Goal: Task Accomplishment & Management: Complete application form

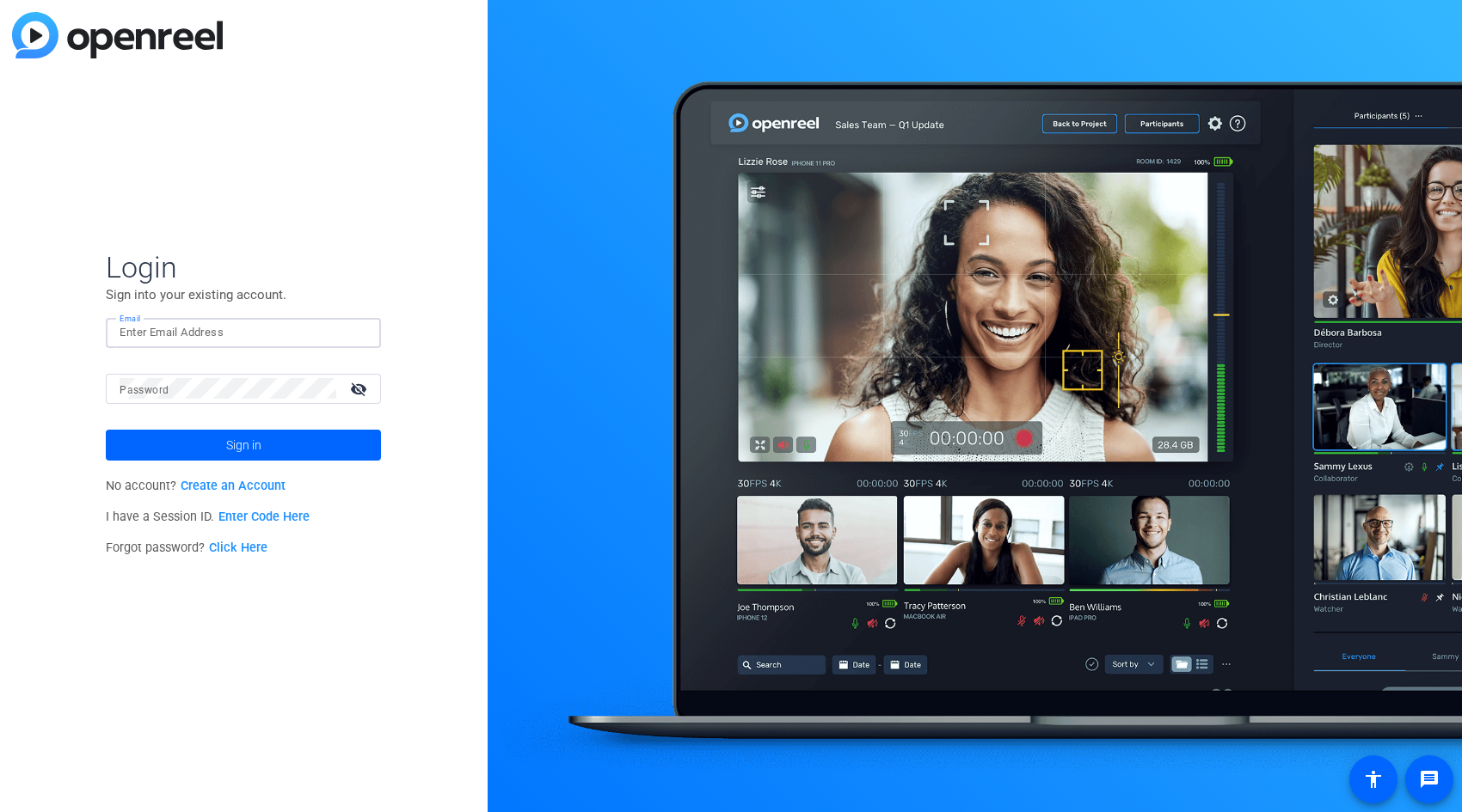
click at [287, 328] on input "Email" at bounding box center [243, 332] width 247 height 21
type input "[PERSON_NAME][EMAIL_ADDRESS][PERSON_NAME][DOMAIN_NAME]"
click at [105, 430] on button "Sign in" at bounding box center [243, 445] width 275 height 31
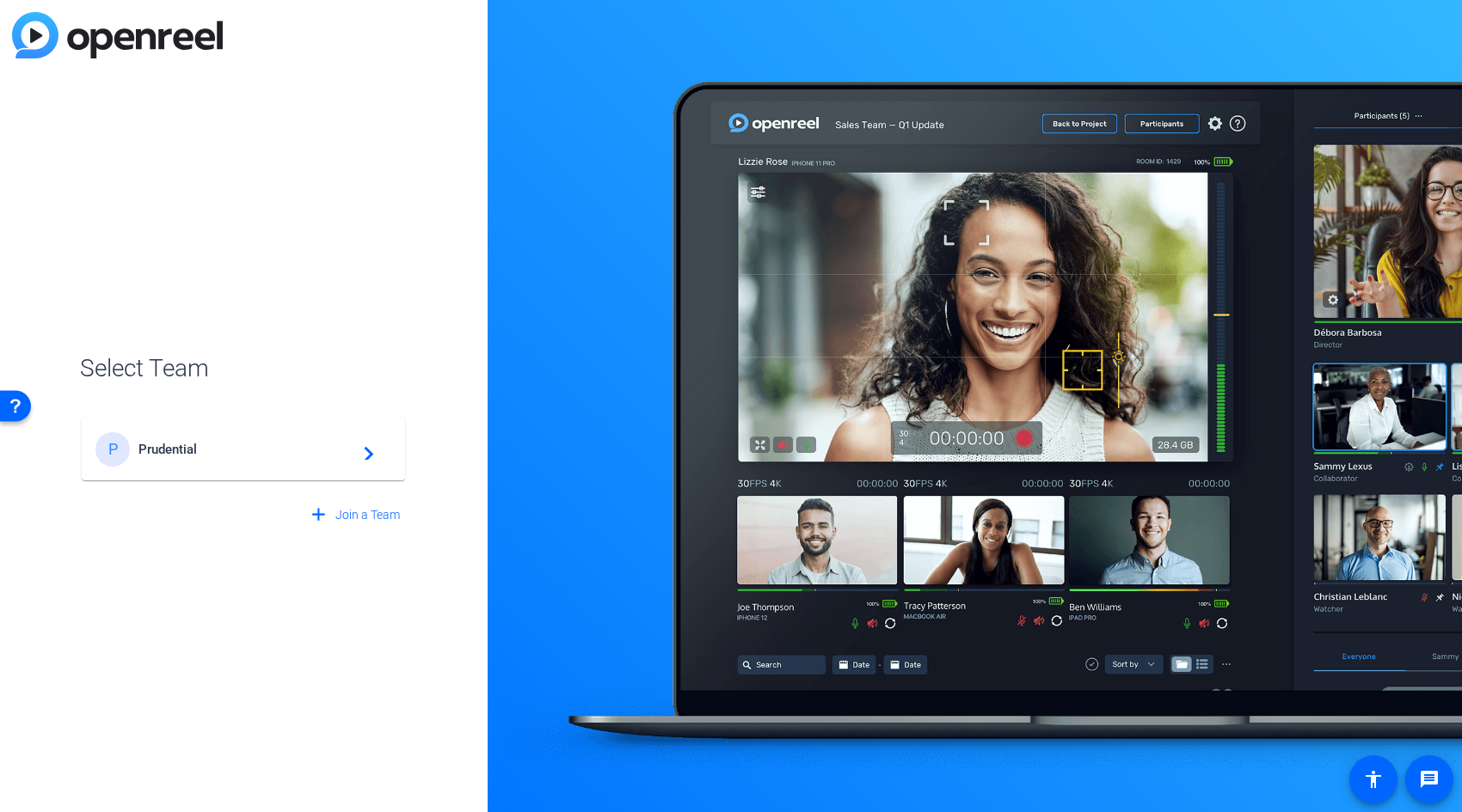
click at [216, 462] on div "P Prudential navigate_next" at bounding box center [243, 449] width 296 height 35
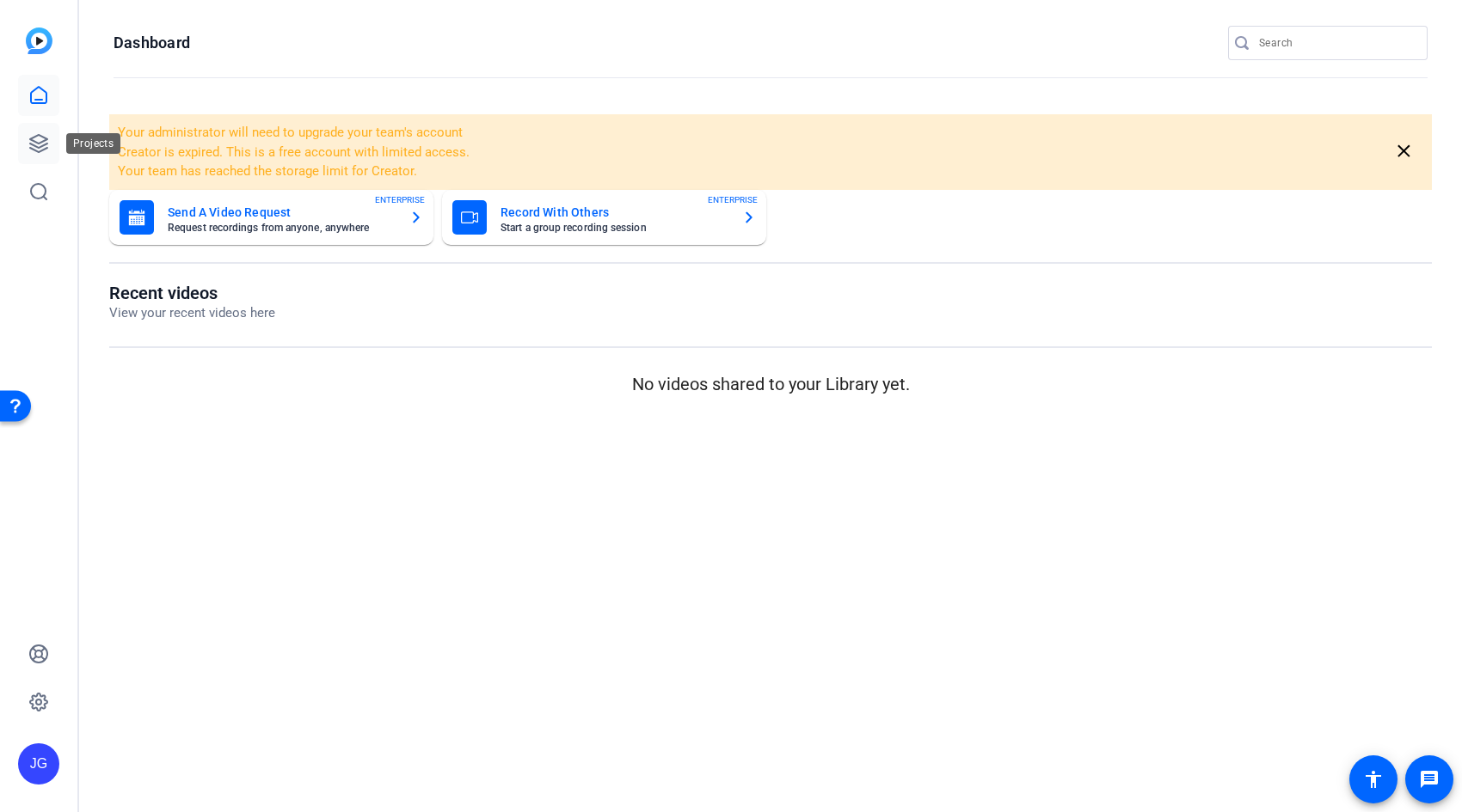
click at [31, 130] on link at bounding box center [38, 144] width 41 height 41
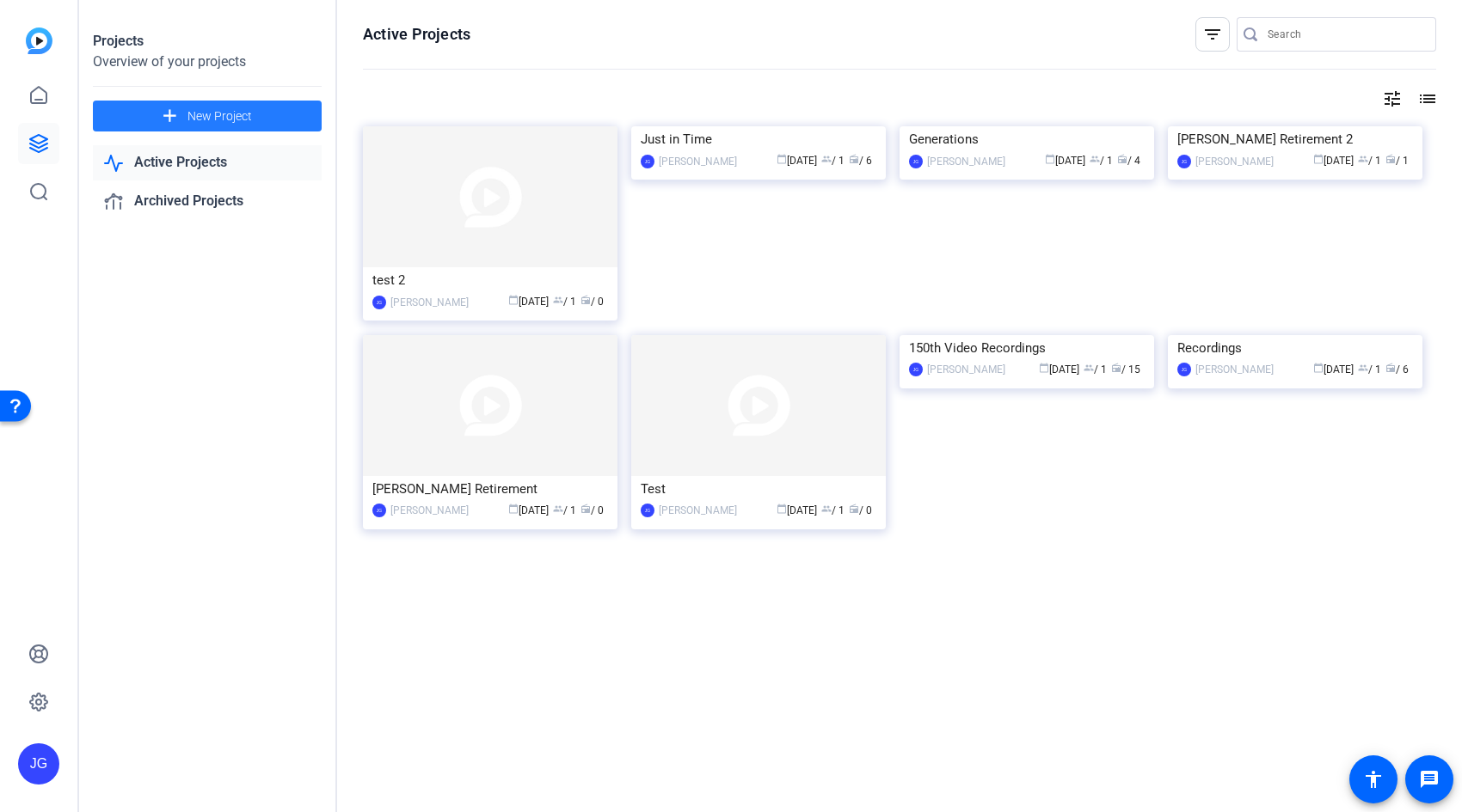
click at [179, 110] on mat-icon "add" at bounding box center [169, 116] width 21 height 21
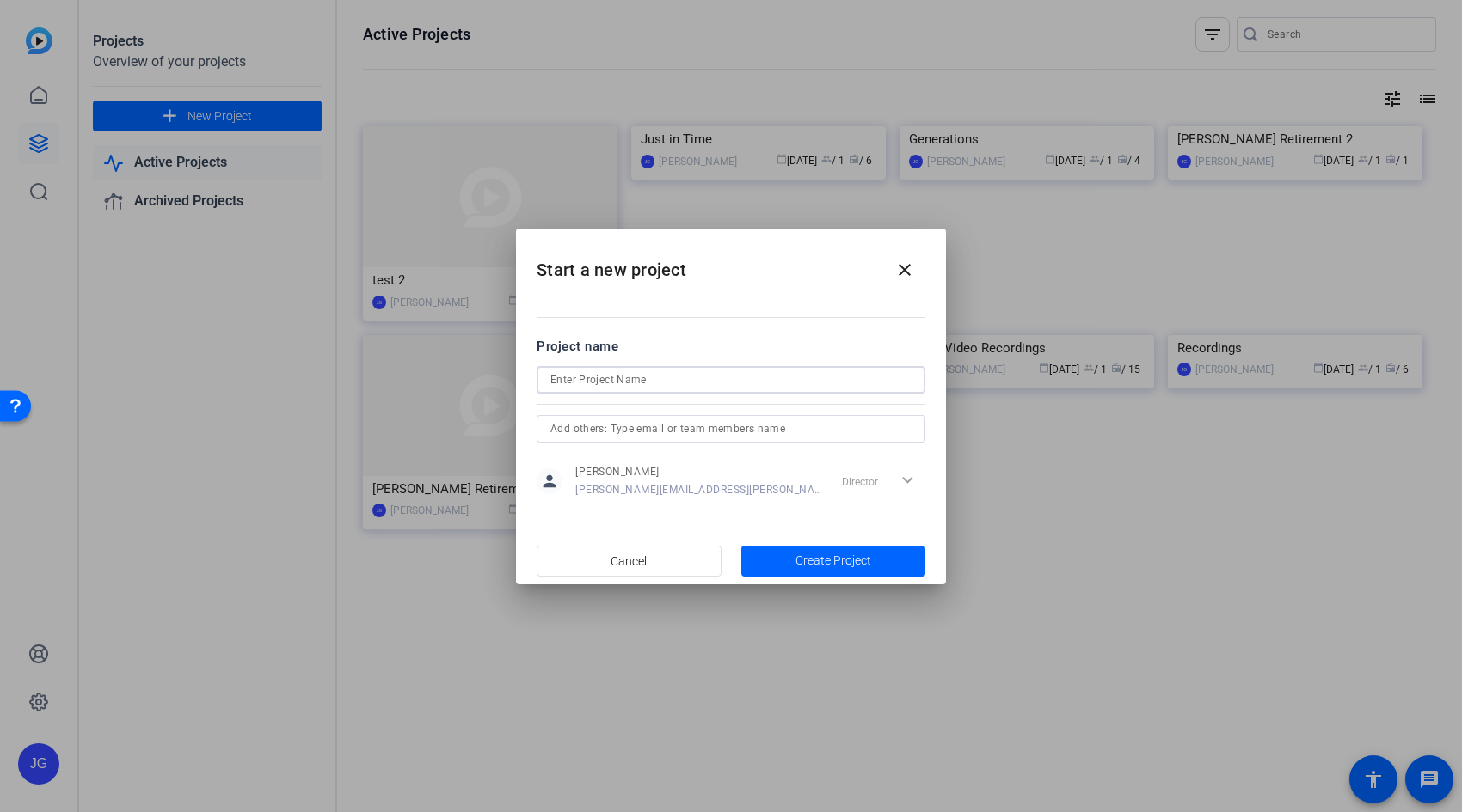
click at [689, 375] on input at bounding box center [730, 380] width 361 height 21
type input "Fall Sessions"
click at [801, 558] on span "Create Project" at bounding box center [833, 560] width 76 height 18
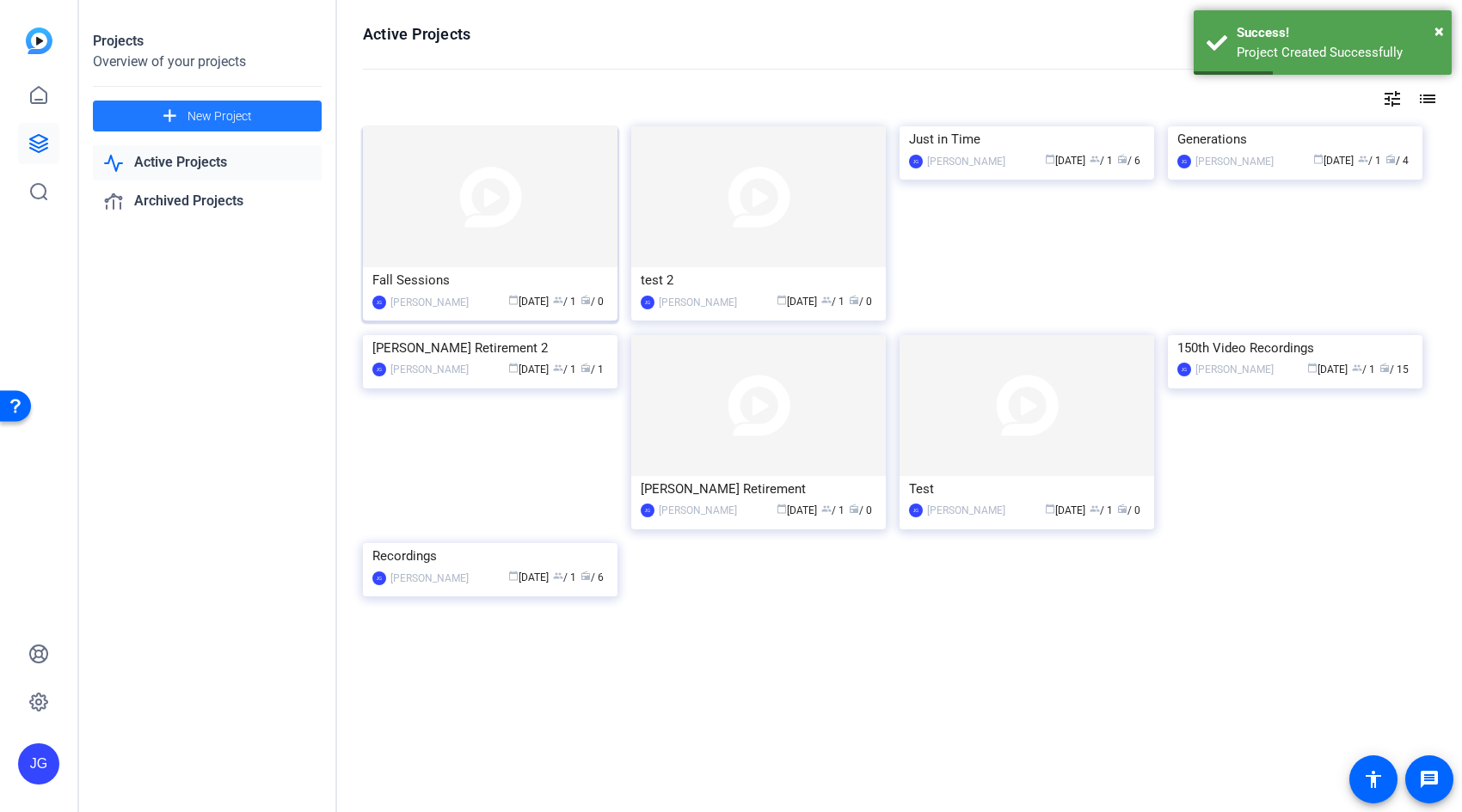
click at [504, 222] on img at bounding box center [490, 196] width 255 height 141
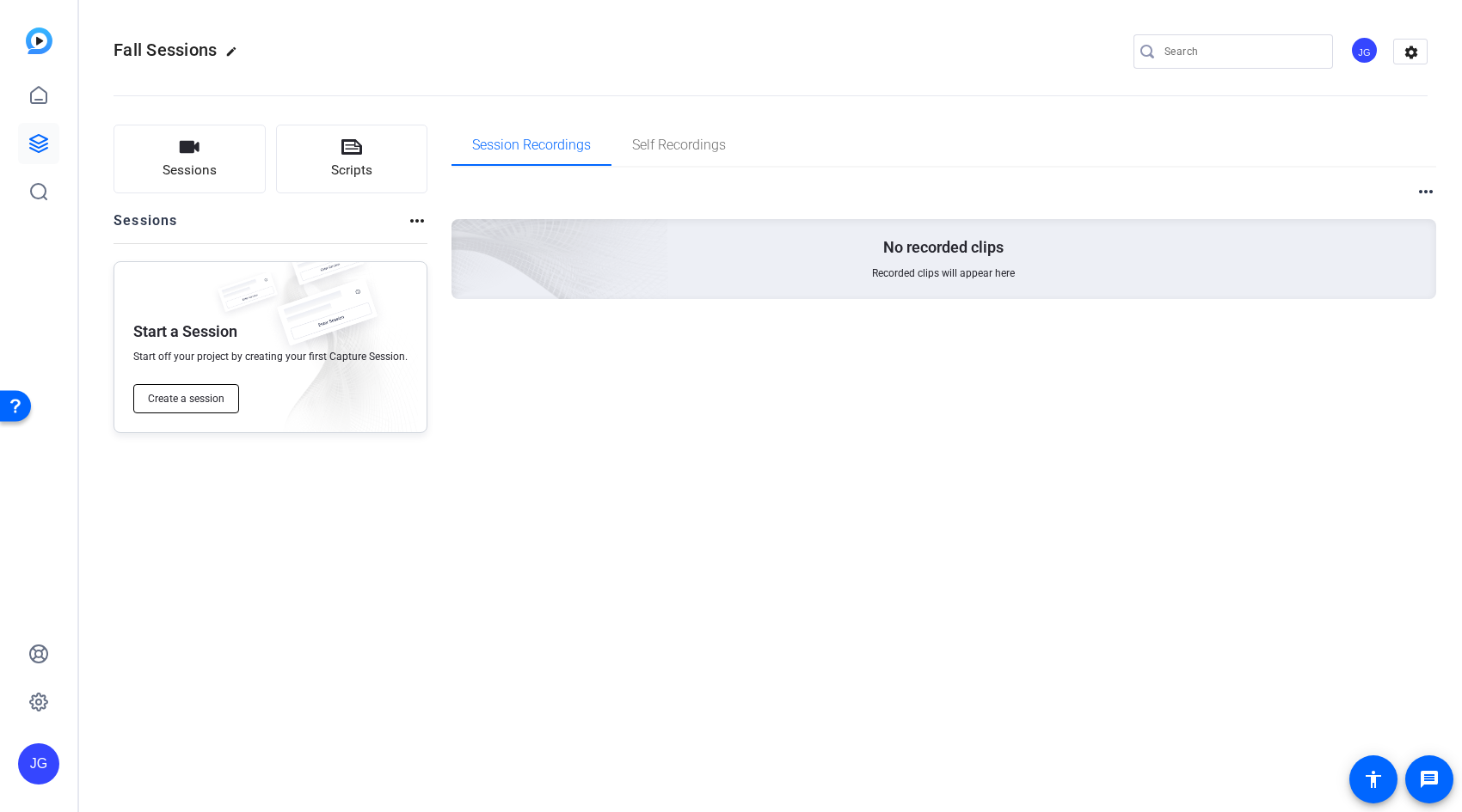
click at [190, 397] on span "Create a session" at bounding box center [186, 399] width 77 height 14
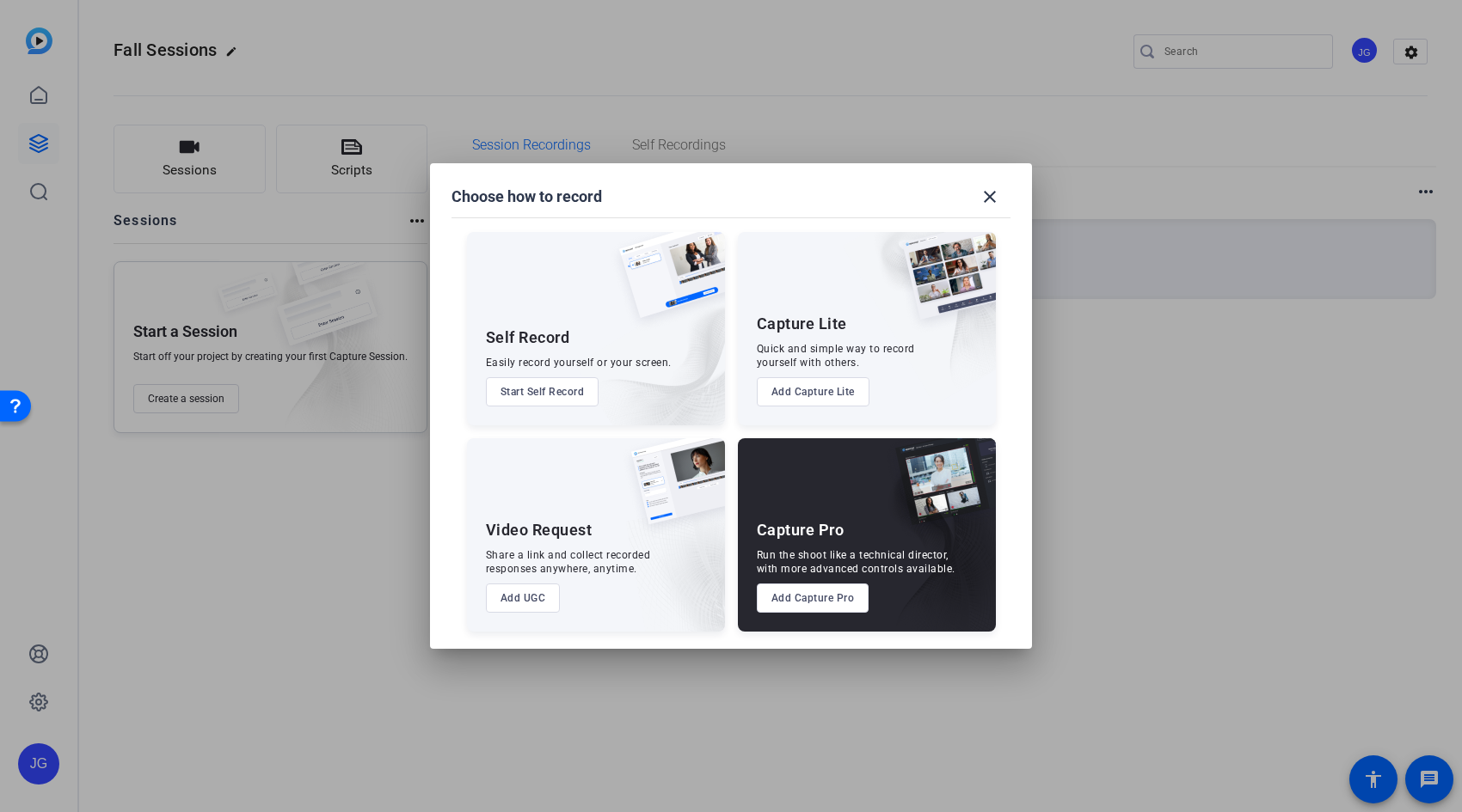
click at [822, 598] on button "Add Capture Pro" at bounding box center [813, 597] width 113 height 29
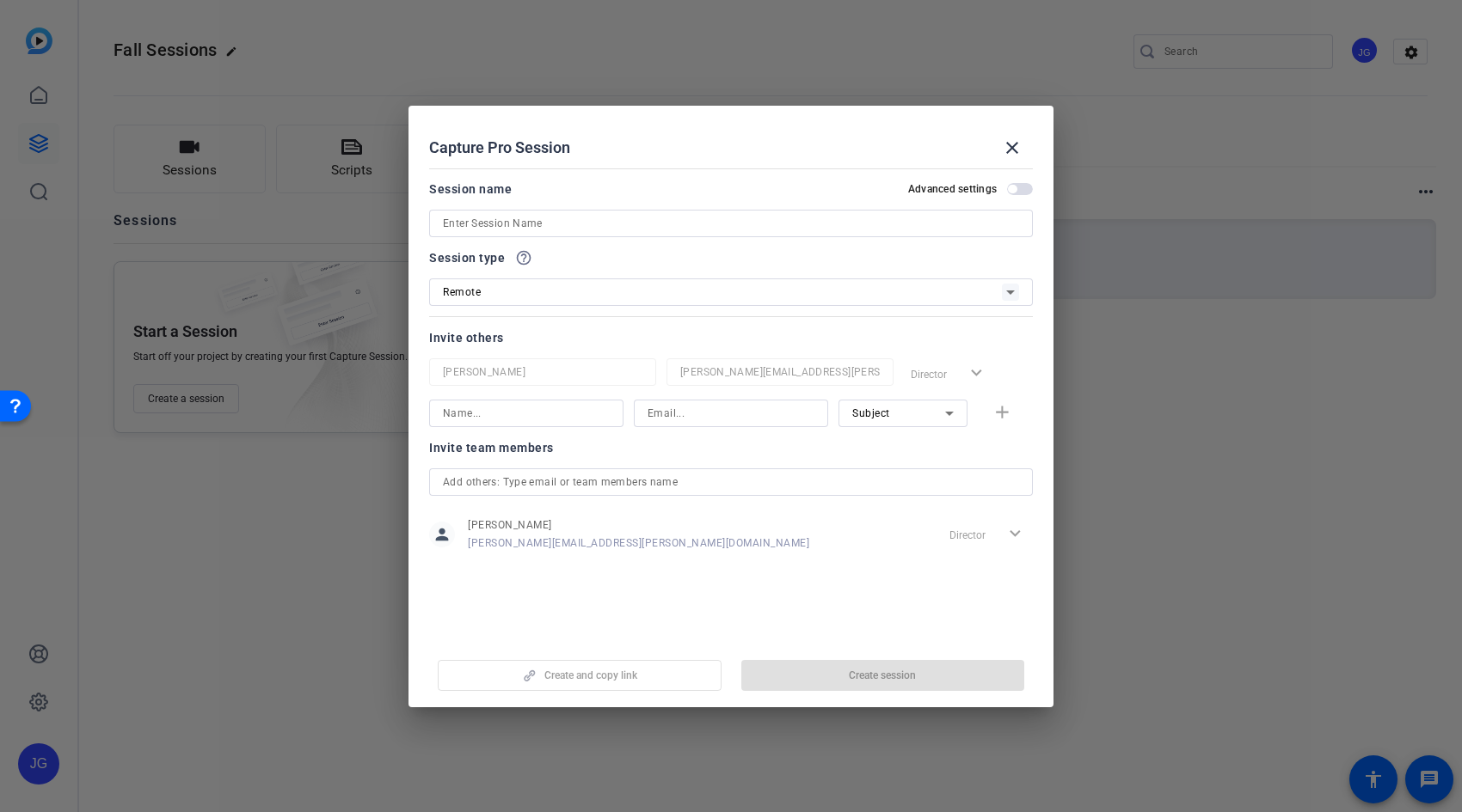
click at [597, 223] on input at bounding box center [730, 223] width 576 height 21
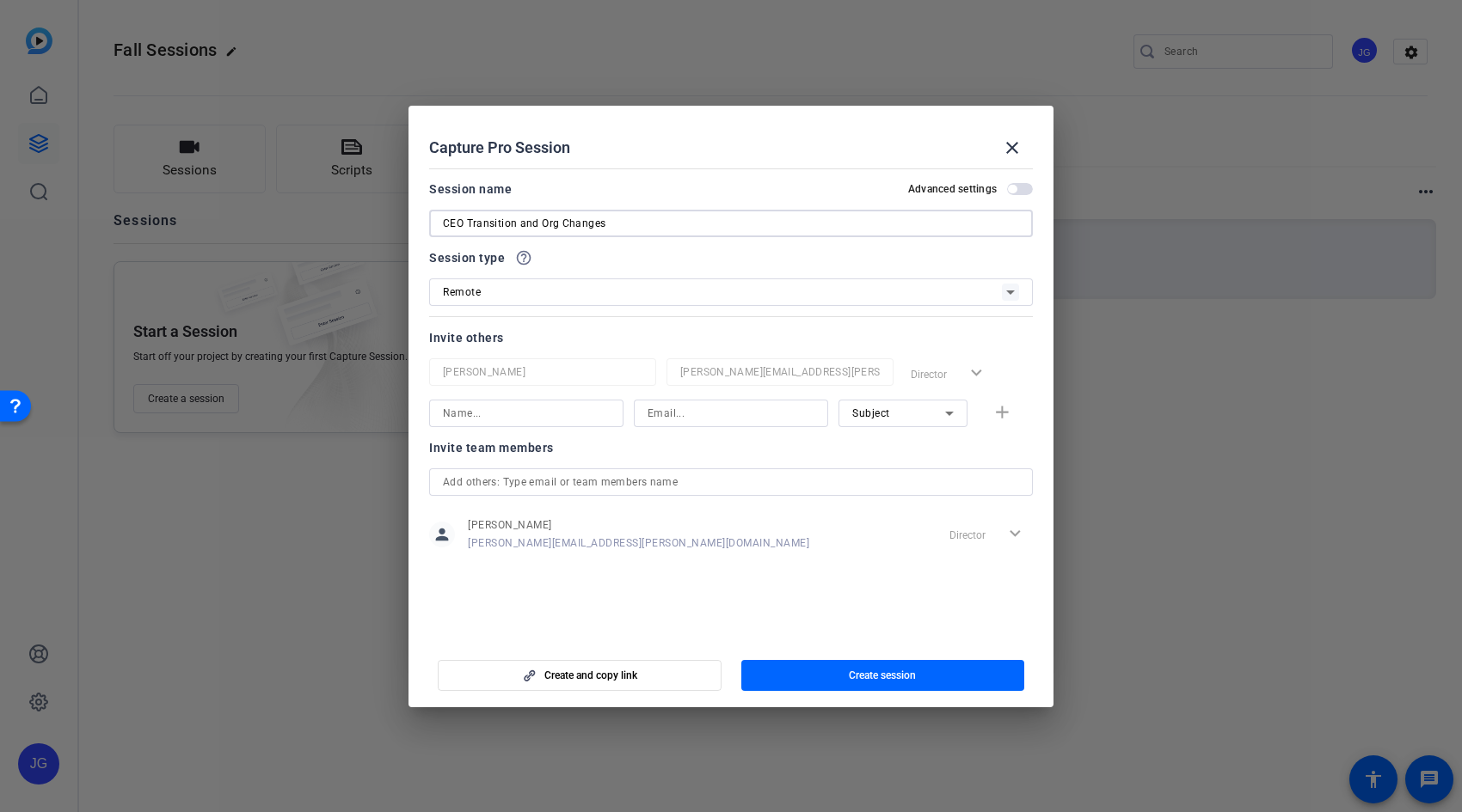
type input "CEO Transition and Org Changes"
click at [541, 408] on input at bounding box center [526, 413] width 167 height 21
click at [700, 416] on input at bounding box center [731, 413] width 167 height 21
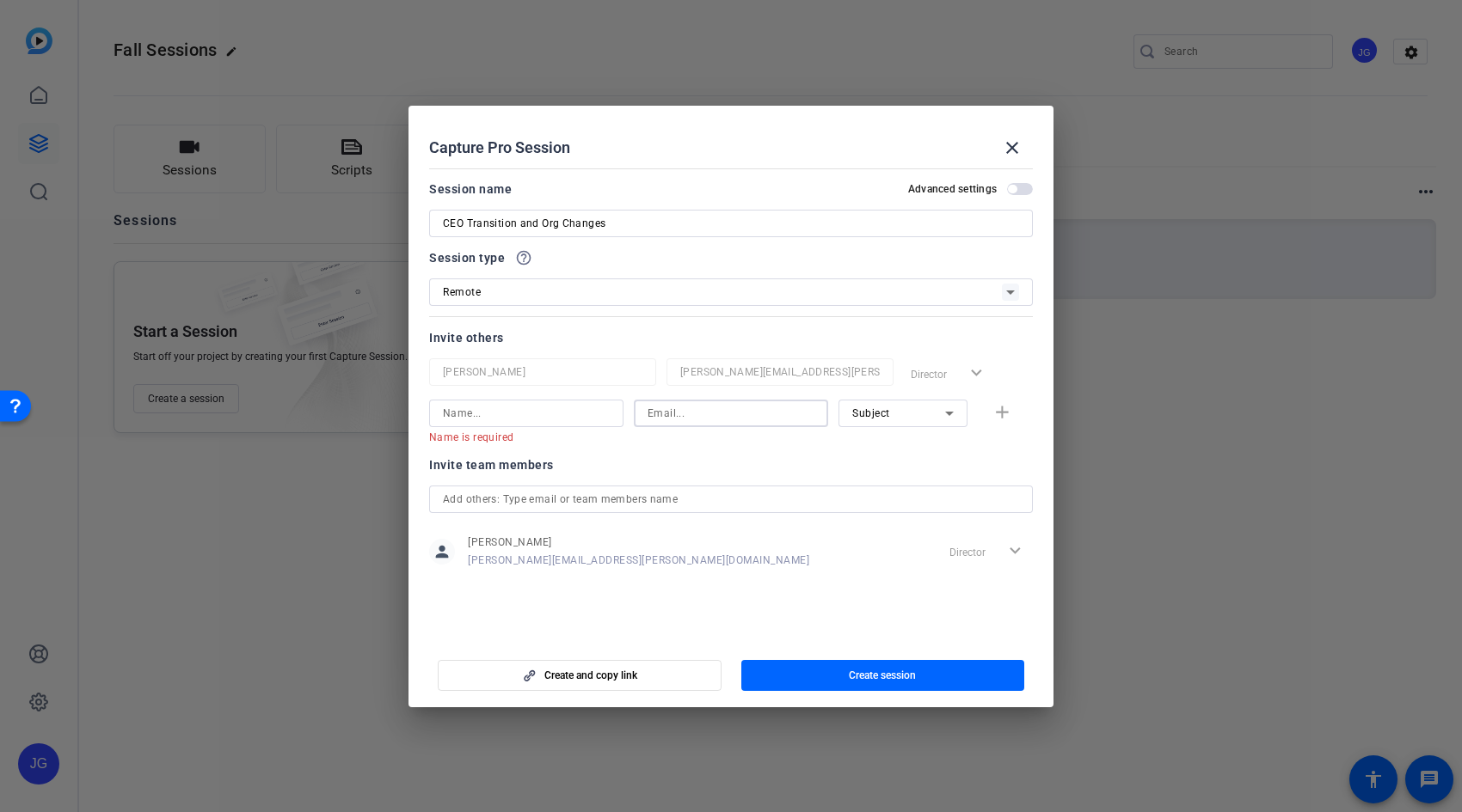
paste input "[PERSON_NAME][EMAIL_ADDRESS][PERSON_NAME][DOMAIN_NAME]"
type input "[PERSON_NAME][EMAIL_ADDRESS][PERSON_NAME][DOMAIN_NAME]"
click at [553, 412] on input at bounding box center [526, 413] width 167 height 21
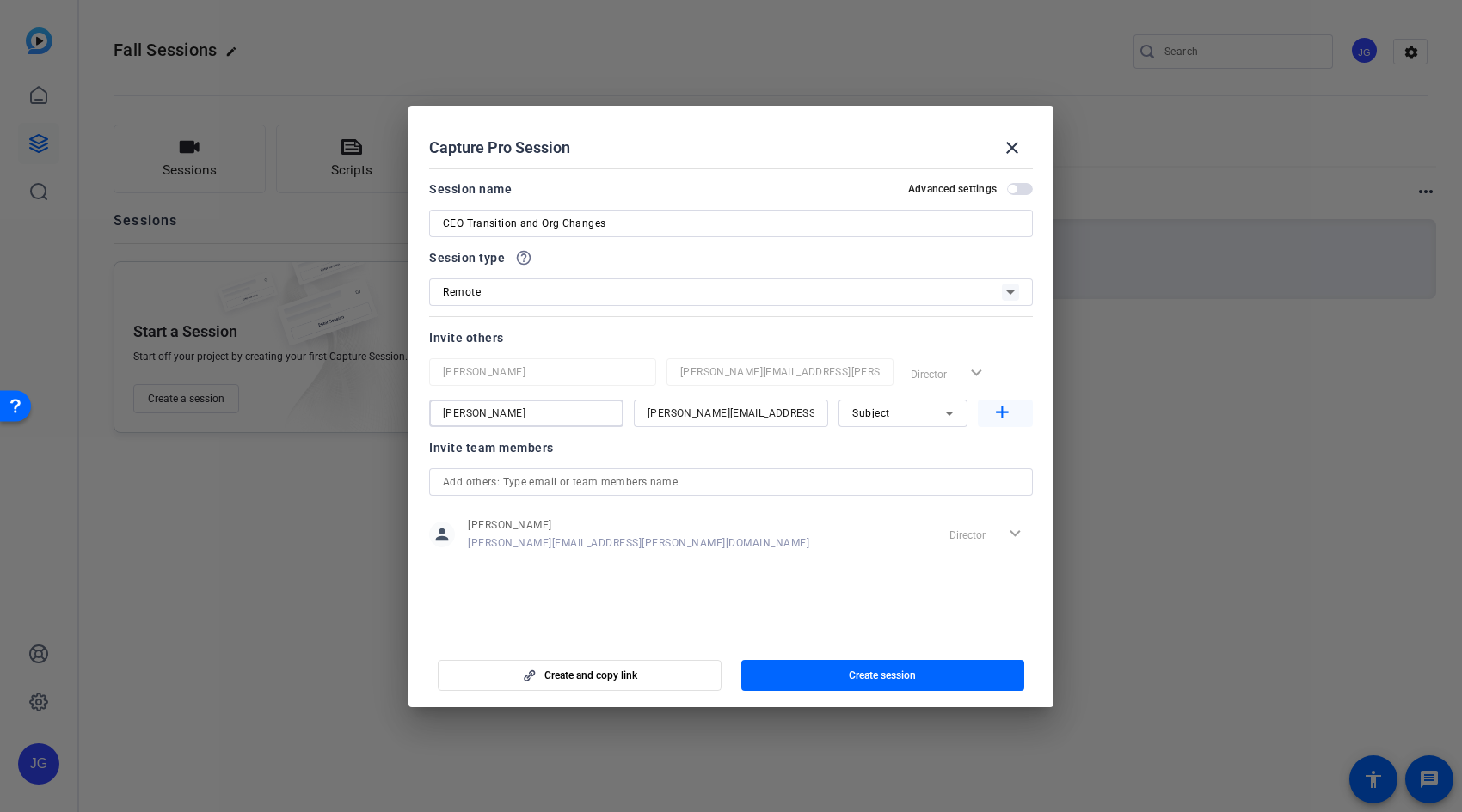
type input "[PERSON_NAME]"
click at [996, 406] on mat-icon "add" at bounding box center [1002, 413] width 21 height 21
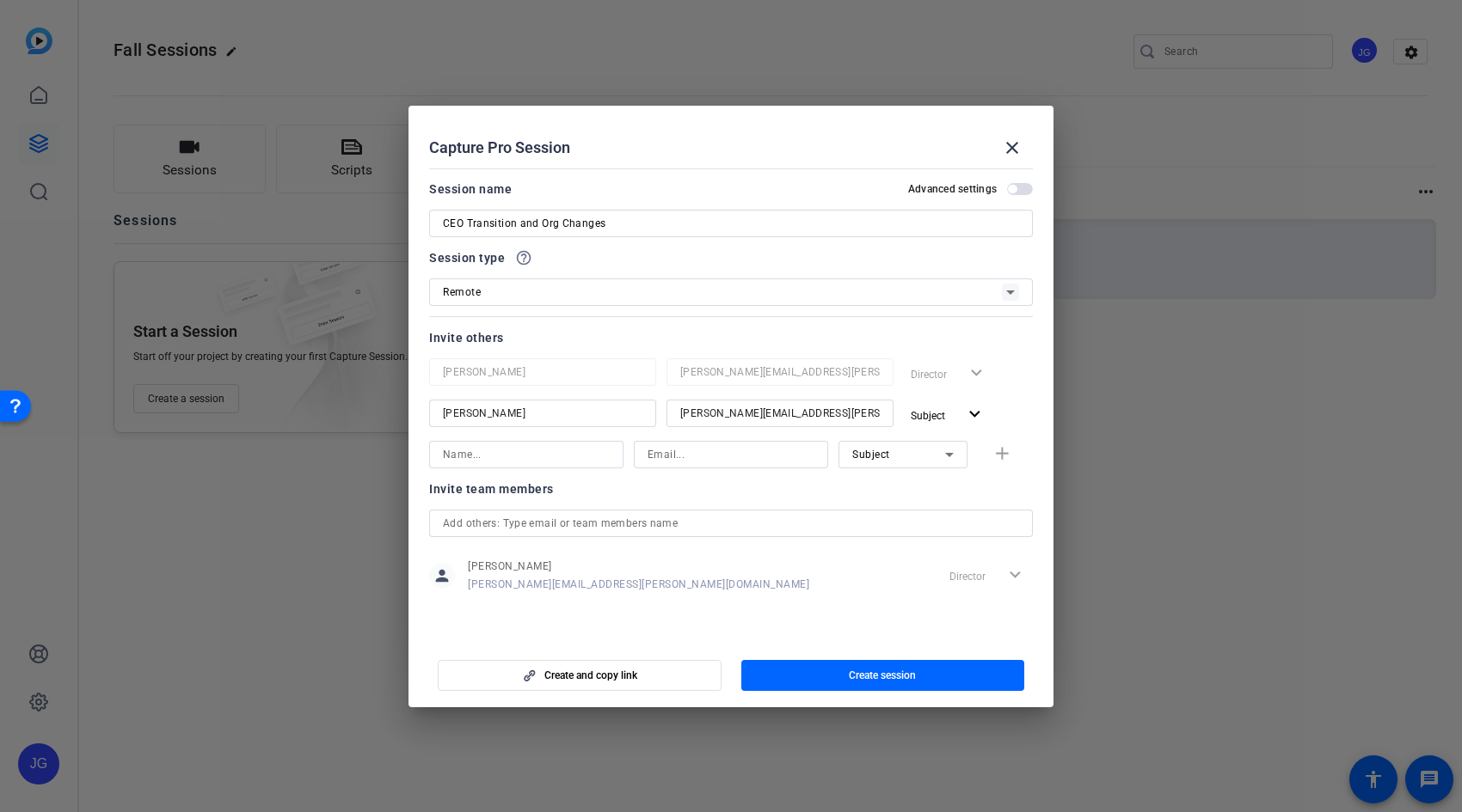
click at [696, 455] on input at bounding box center [731, 455] width 167 height 21
paste input "[PERSON_NAME][EMAIL_ADDRESS][PERSON_NAME][DOMAIN_NAME]"
type input "[PERSON_NAME][EMAIL_ADDRESS][PERSON_NAME][DOMAIN_NAME]"
click at [513, 461] on input at bounding box center [526, 455] width 167 height 21
type input "[PERSON_NAME]"
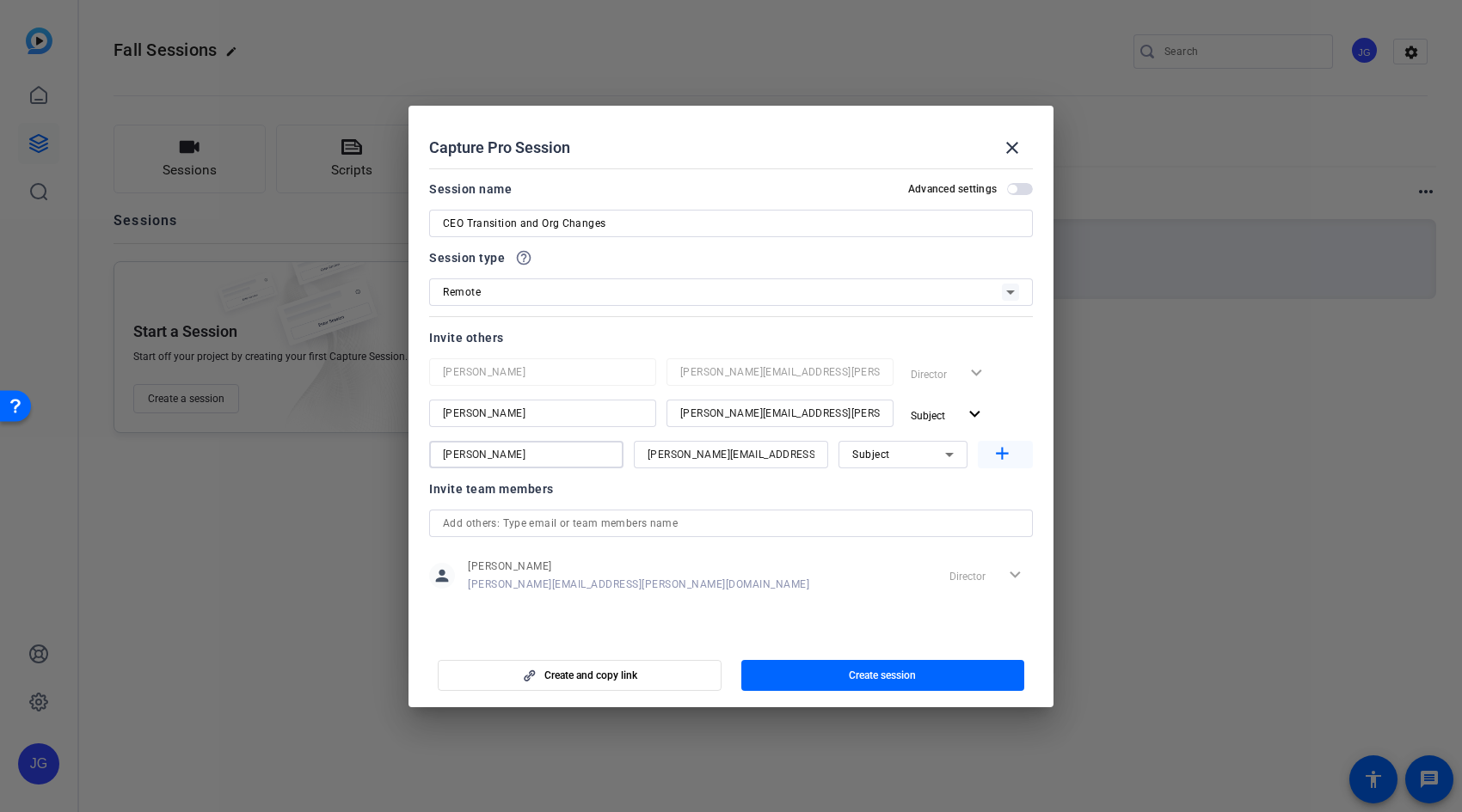
click at [998, 453] on mat-icon "add" at bounding box center [1002, 454] width 21 height 21
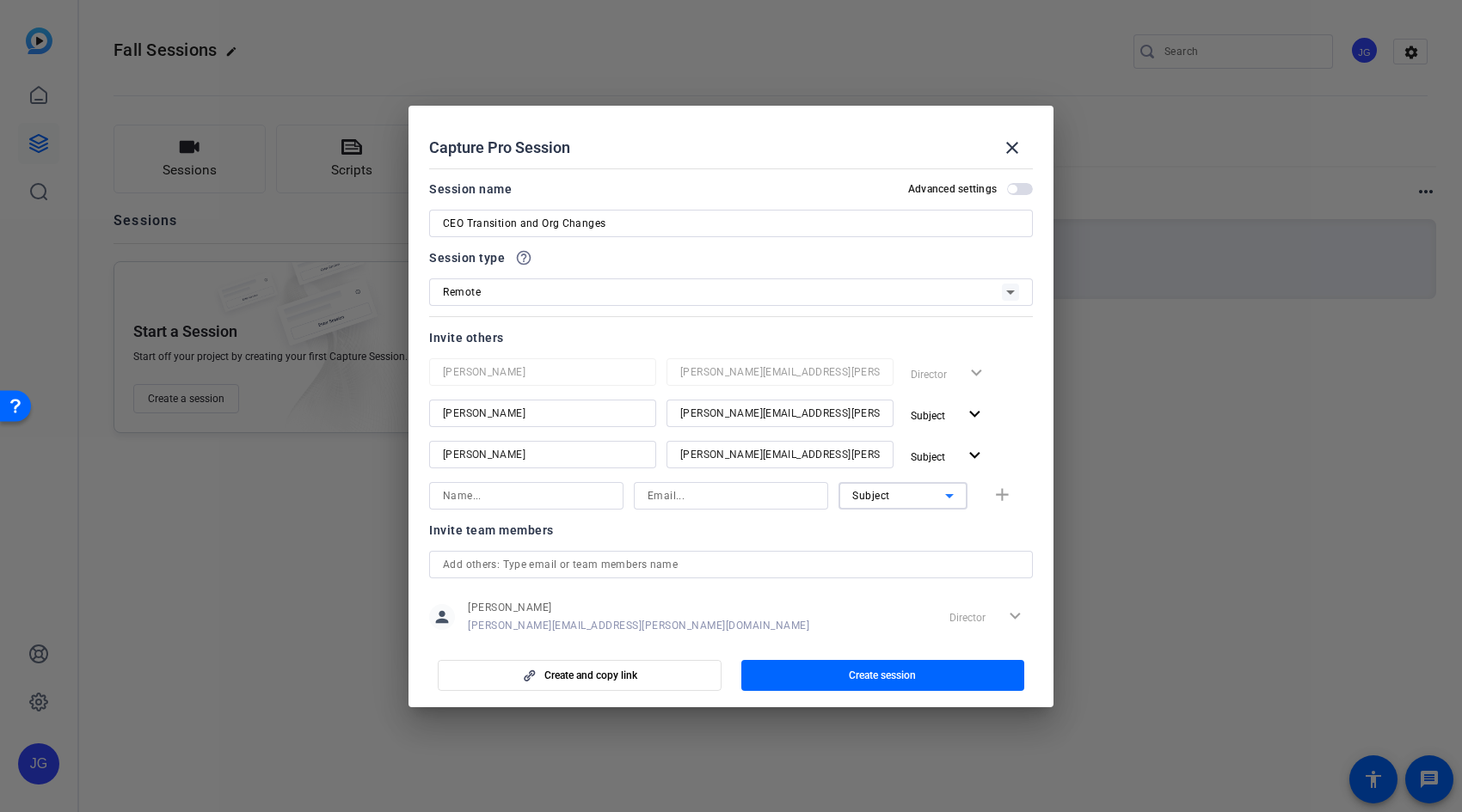
click at [945, 496] on icon at bounding box center [949, 497] width 8 height 5
click at [924, 551] on mat-option "Watcher" at bounding box center [893, 557] width 129 height 27
click at [546, 499] on input at bounding box center [526, 496] width 167 height 21
type input "[PERSON_NAME]"
paste input "[PERSON_NAME][EMAIL_ADDRESS][PERSON_NAME][DOMAIN_NAME]"
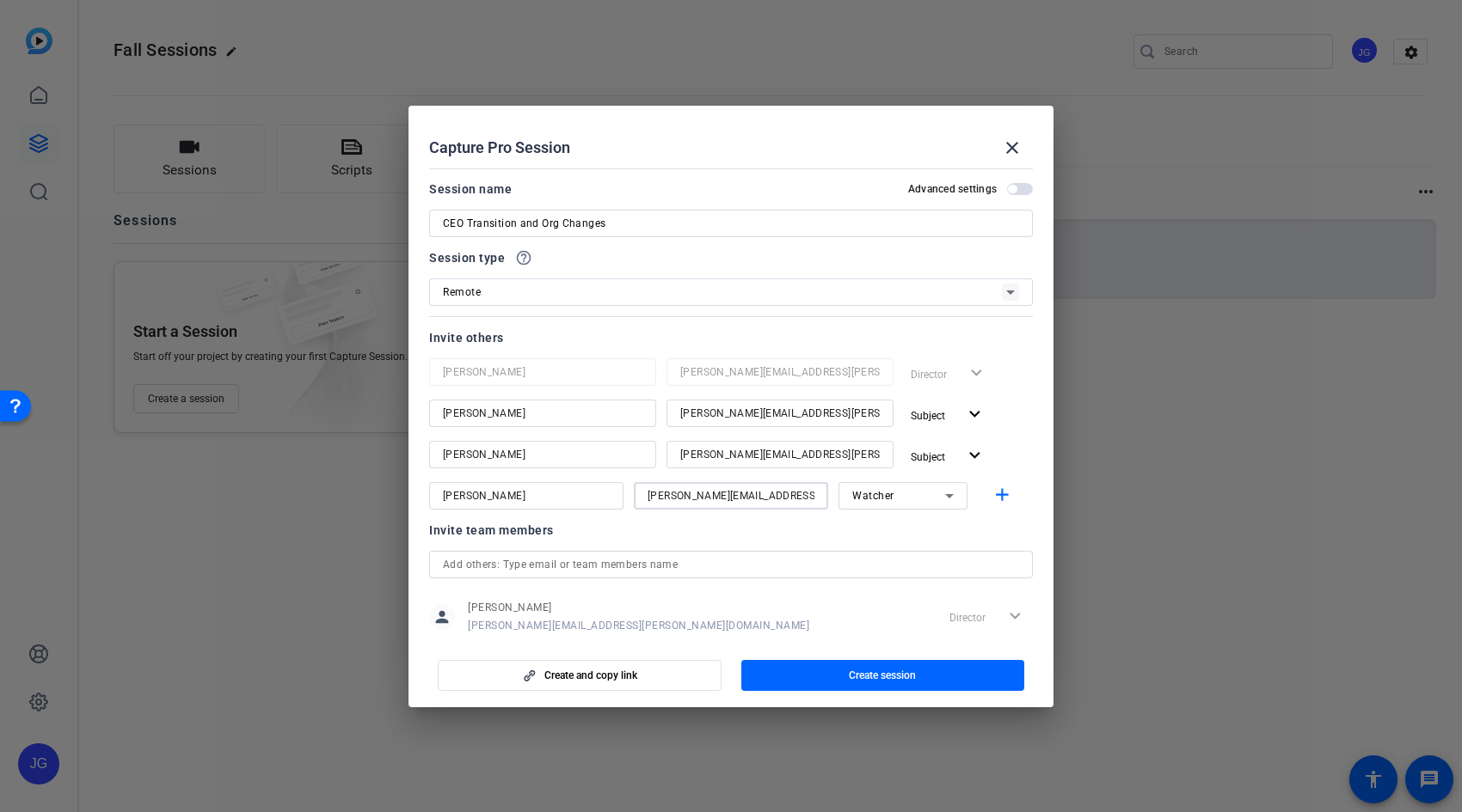
type input "[PERSON_NAME][EMAIL_ADDRESS][PERSON_NAME][DOMAIN_NAME]"
click at [886, 613] on div "person [PERSON_NAME] [PERSON_NAME][EMAIL_ADDRESS][PERSON_NAME][DOMAIN_NAME] Dir…" at bounding box center [731, 617] width 604 height 43
click at [1019, 525] on div "Invite team members" at bounding box center [731, 530] width 604 height 21
click at [905, 669] on span "Create session" at bounding box center [882, 676] width 67 height 14
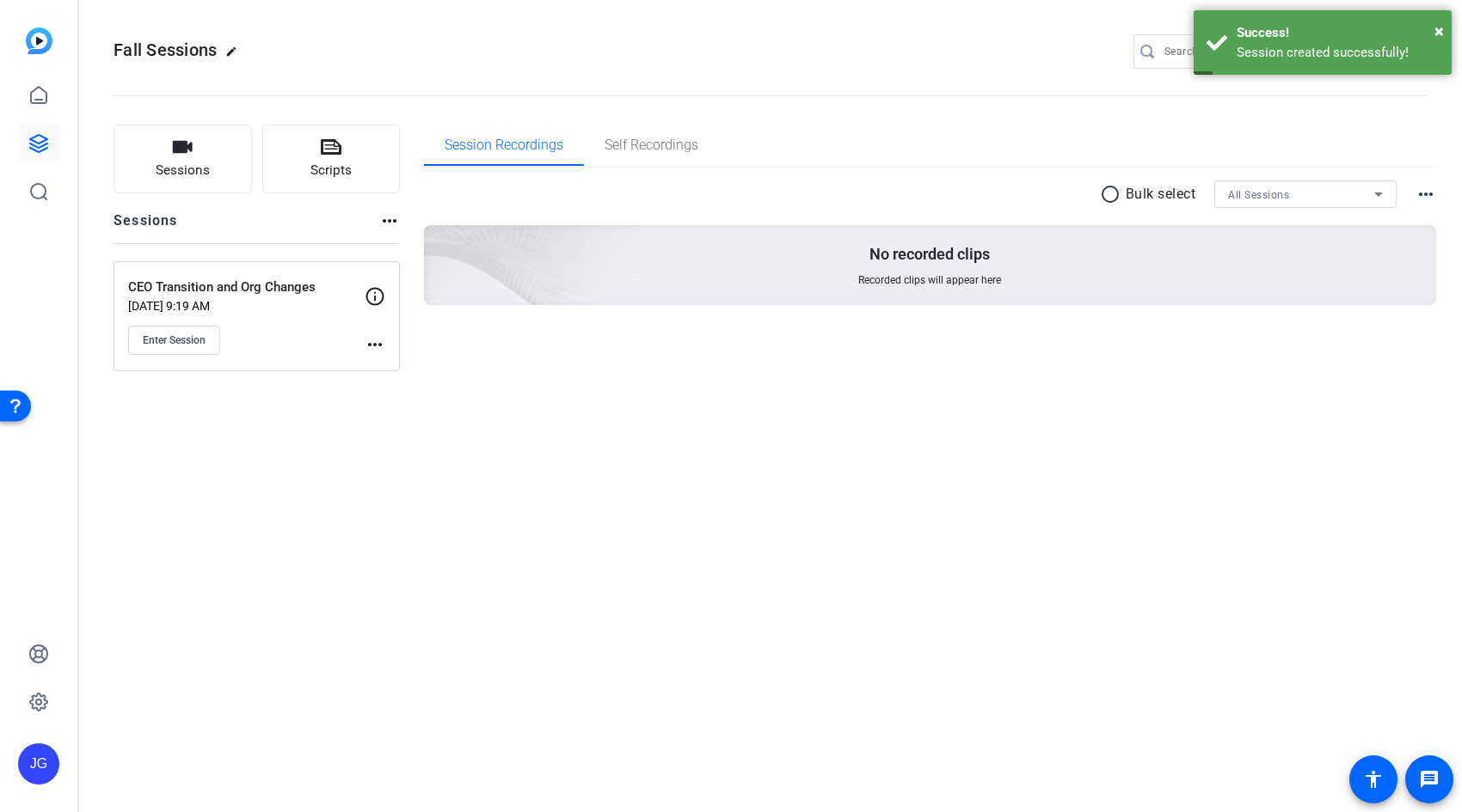
click at [378, 343] on mat-icon "more_horiz" at bounding box center [375, 344] width 21 height 21
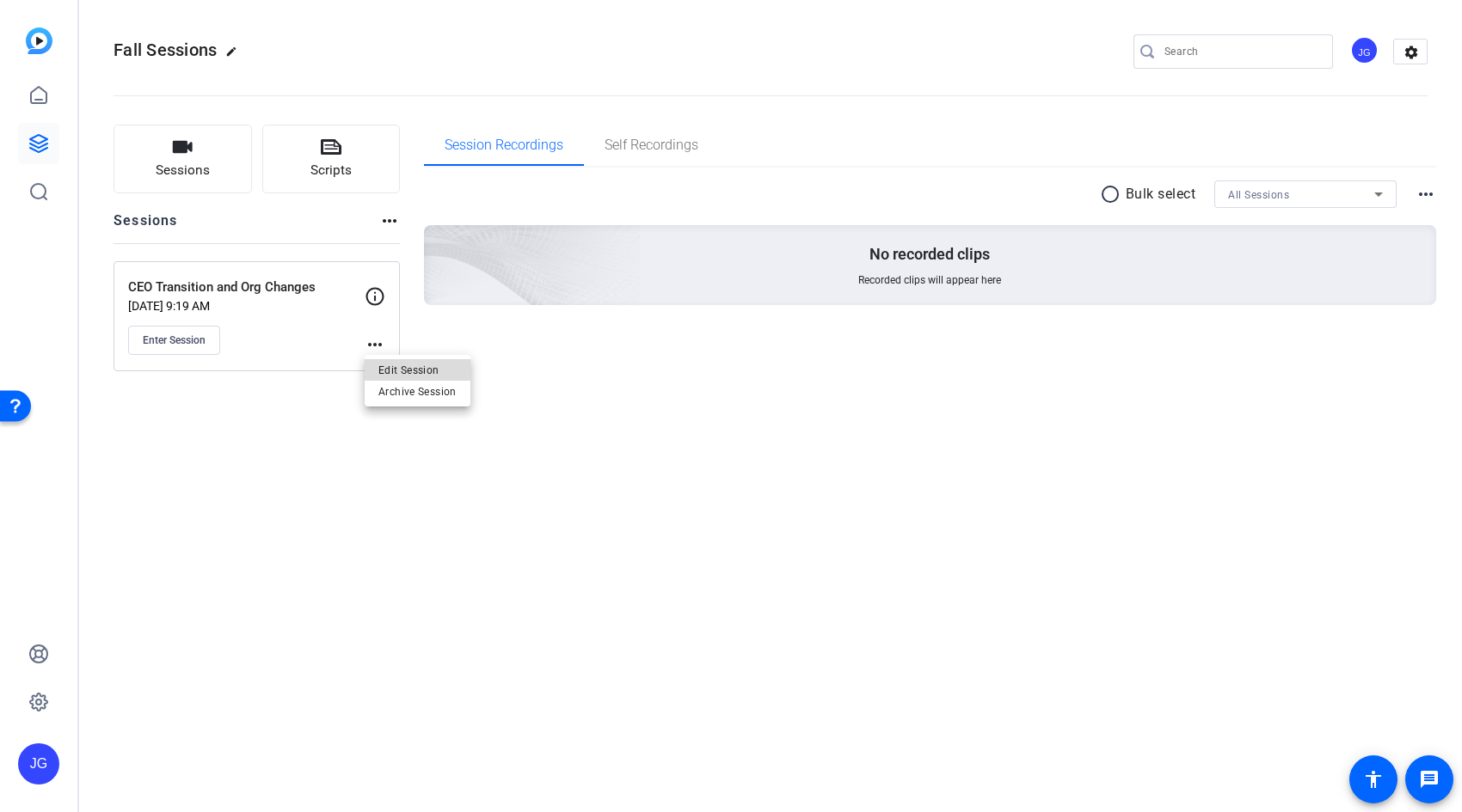
click at [396, 365] on span "Edit Session" at bounding box center [417, 370] width 78 height 21
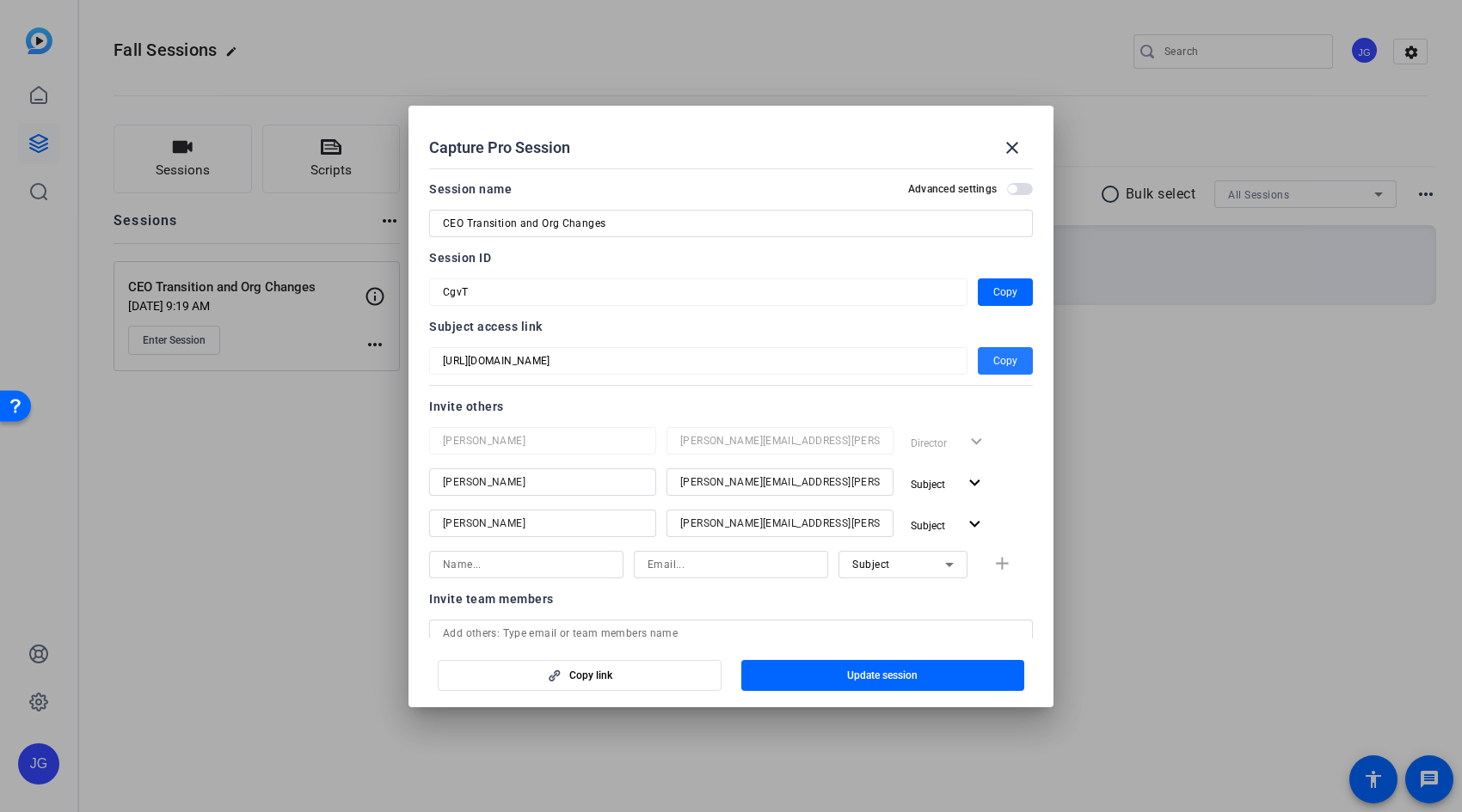
click at [995, 356] on span "Copy" at bounding box center [1005, 361] width 24 height 21
click at [994, 294] on span "Copy" at bounding box center [1005, 292] width 24 height 21
